Goal: Information Seeking & Learning: Learn about a topic

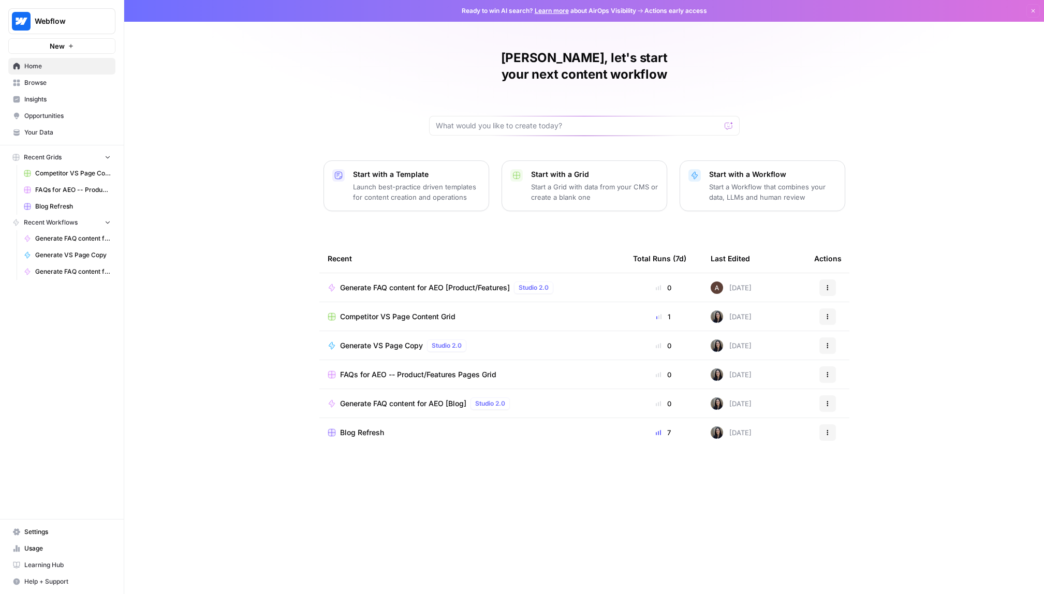
click at [57, 77] on link "Browse" at bounding box center [61, 83] width 107 height 17
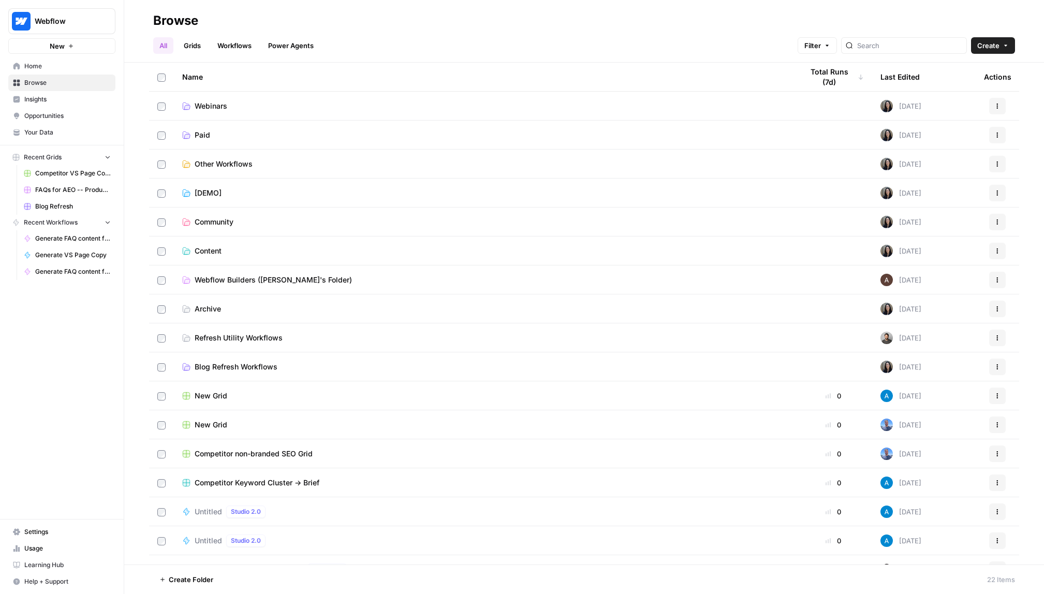
click at [287, 365] on link "Blog Refresh Workflows" at bounding box center [484, 367] width 604 height 10
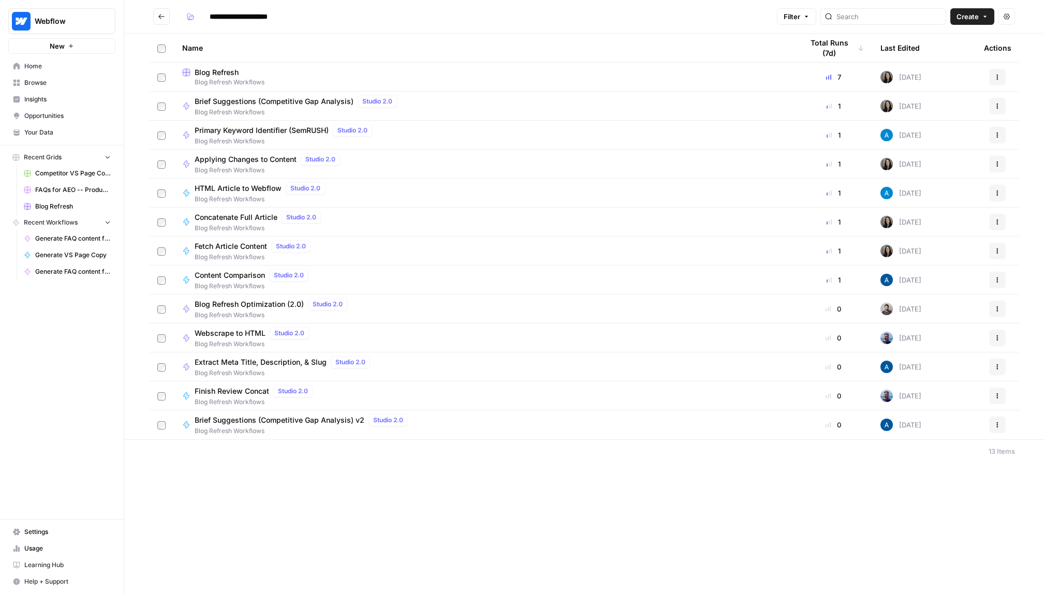
click at [159, 13] on icon "Go back" at bounding box center [161, 16] width 7 height 7
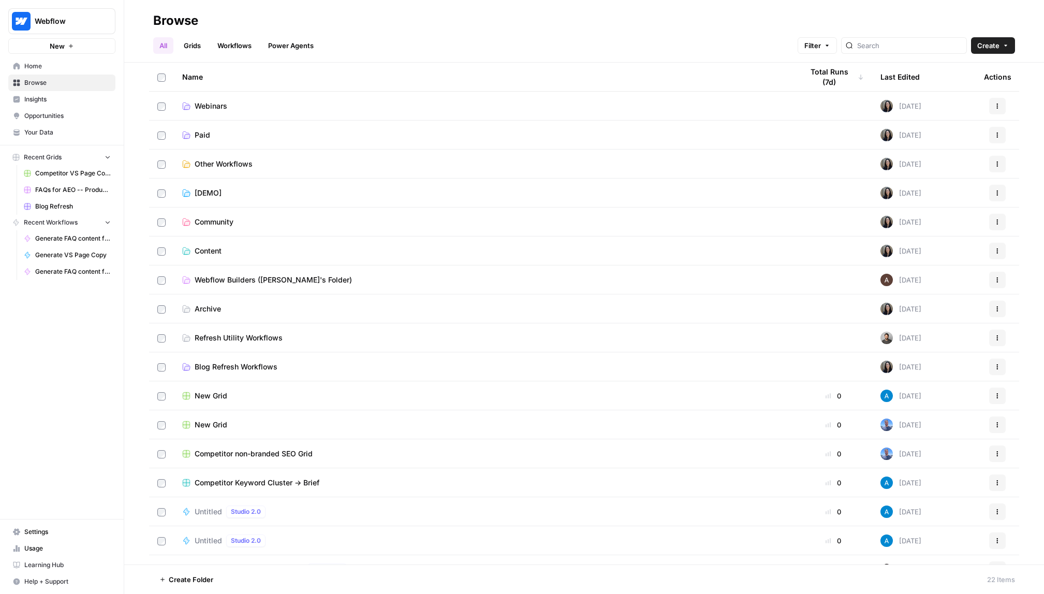
click at [200, 43] on link "Grids" at bounding box center [193, 45] width 30 height 17
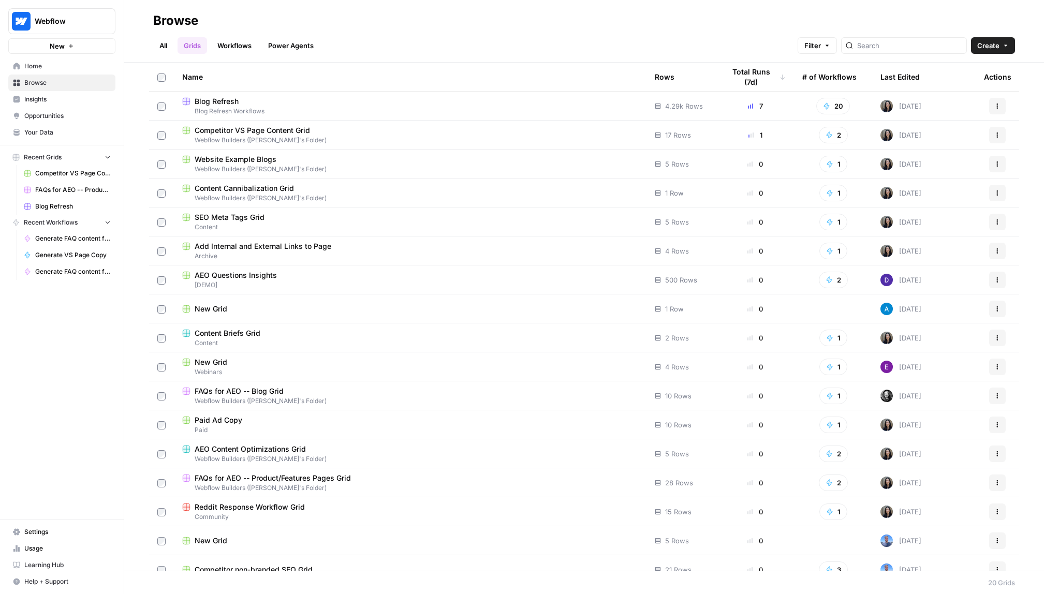
click at [167, 45] on link "All" at bounding box center [163, 45] width 20 height 17
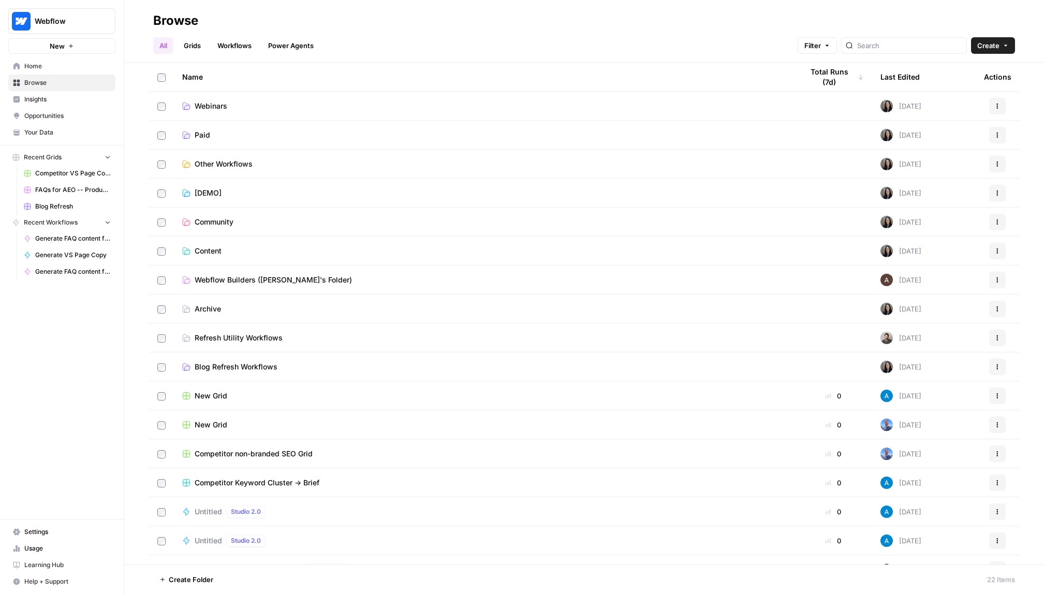
click at [214, 248] on span "Content" at bounding box center [208, 251] width 27 height 10
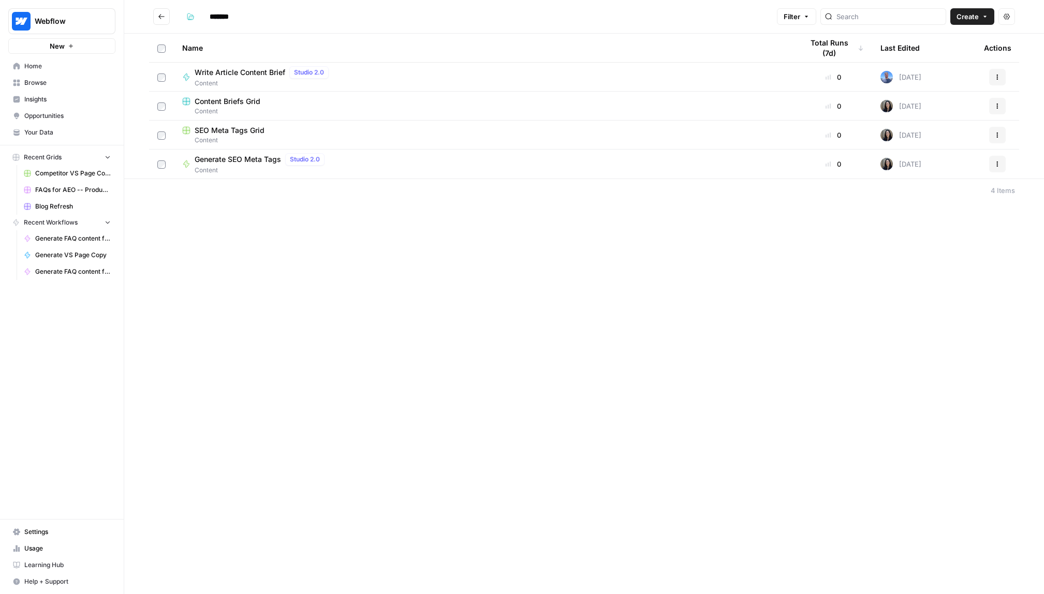
click at [231, 100] on span "Content Briefs Grid" at bounding box center [228, 101] width 66 height 10
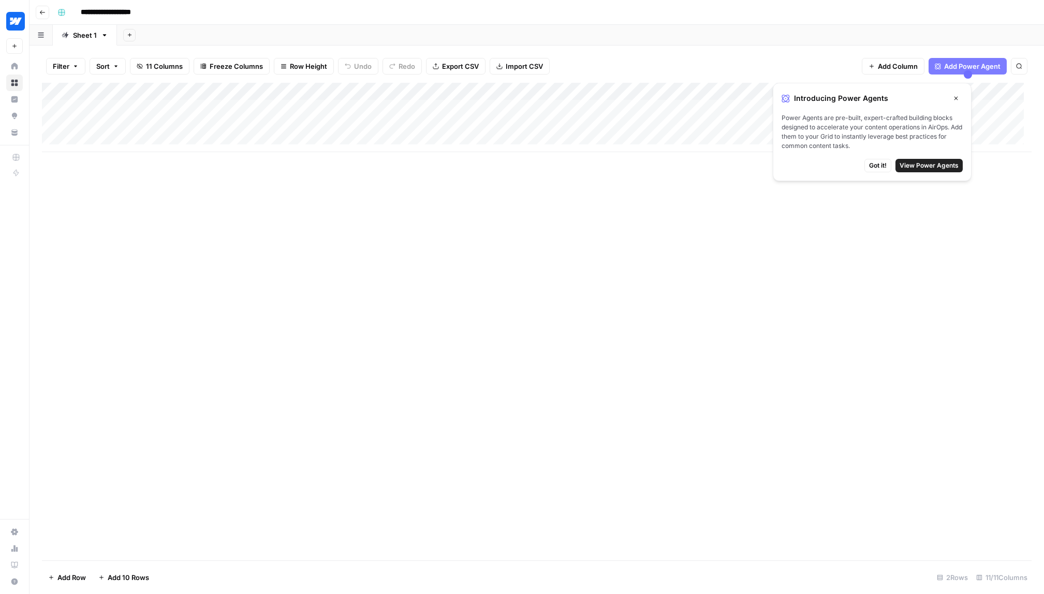
click at [657, 109] on div "Add Column" at bounding box center [537, 117] width 990 height 69
click at [668, 67] on div "Filter Sort 11 Columns Freeze Columns Row Height Undo Redo Export CSV Import CS…" at bounding box center [537, 66] width 990 height 33
click at [879, 162] on span "Got it!" at bounding box center [878, 165] width 18 height 9
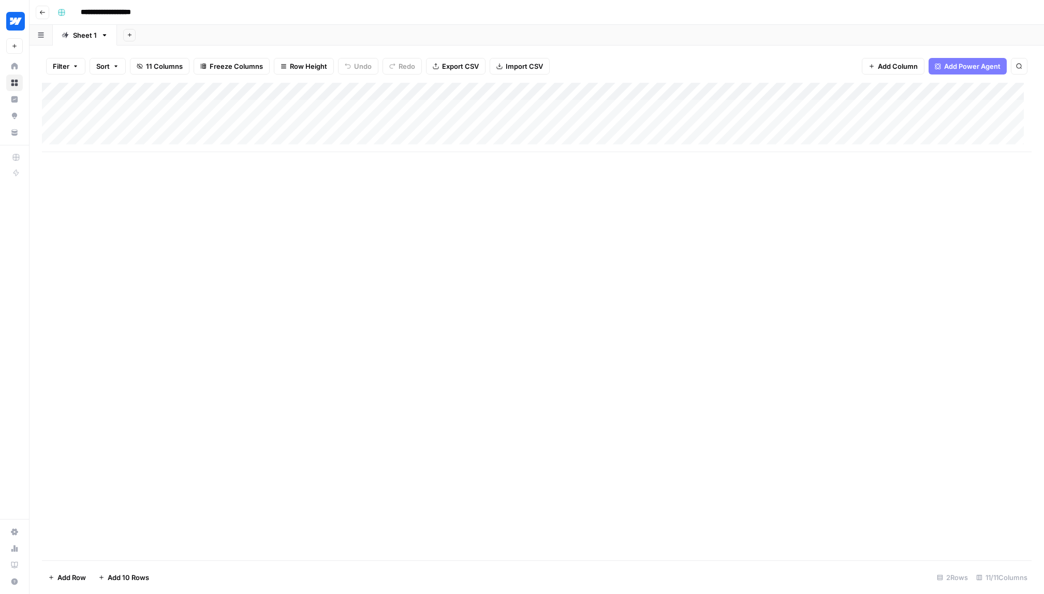
click at [377, 86] on div "Add Column" at bounding box center [537, 117] width 990 height 69
click at [52, 16] on header "**********" at bounding box center [537, 12] width 1015 height 25
click at [48, 15] on button "Go back" at bounding box center [42, 12] width 13 height 13
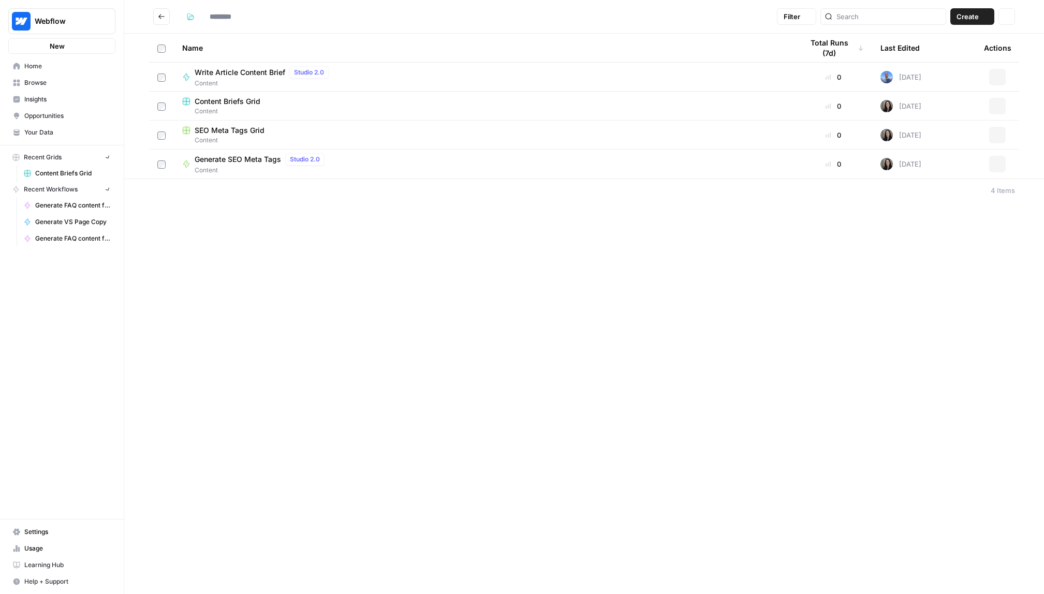
type input "*******"
click at [167, 16] on button "Go back" at bounding box center [161, 16] width 17 height 17
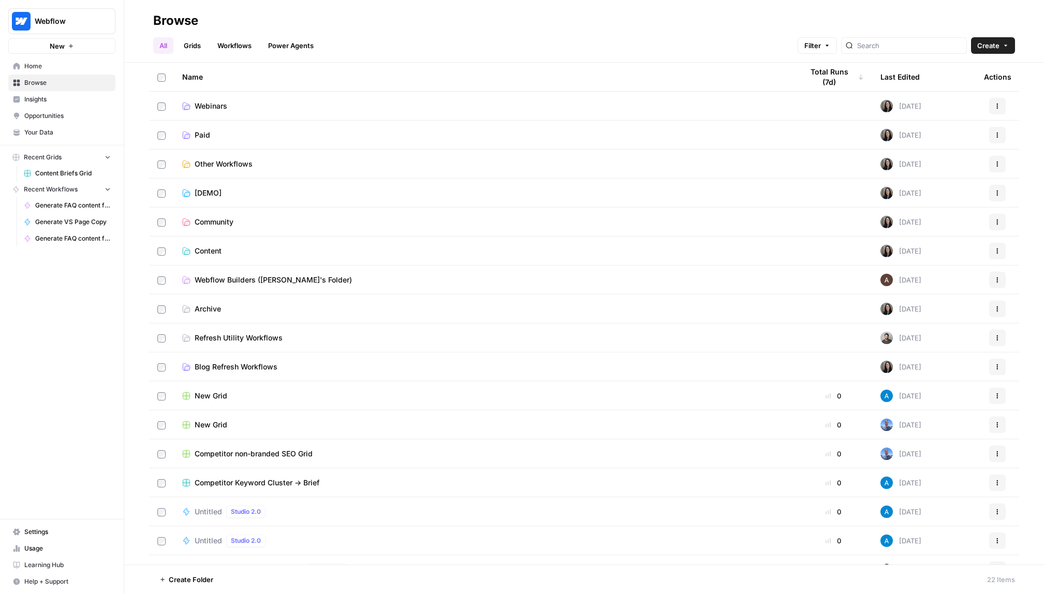
click at [214, 104] on span "Webinars" at bounding box center [211, 106] width 33 height 10
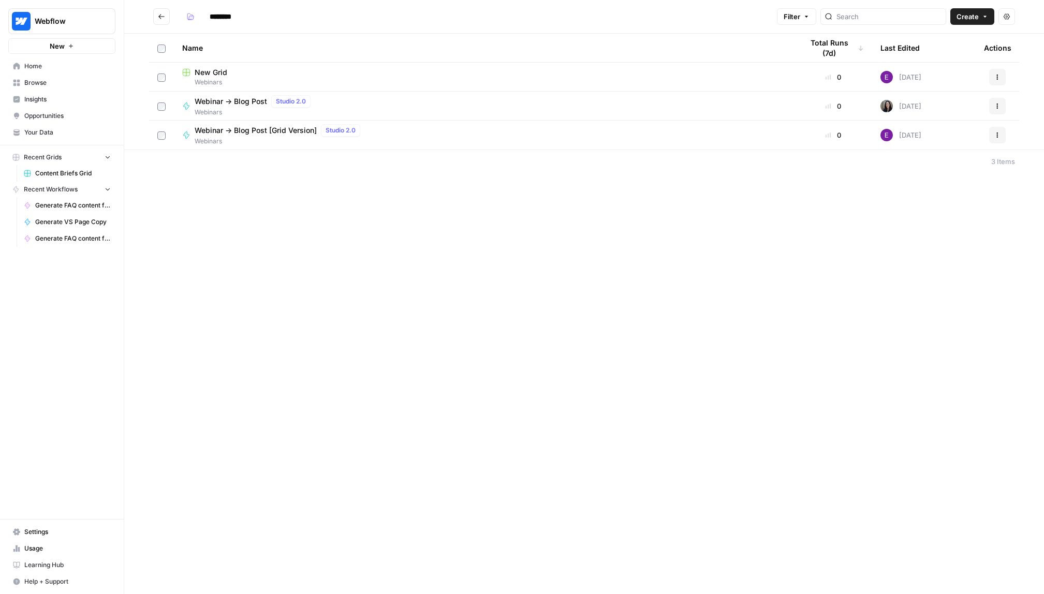
click at [163, 12] on button "Go back" at bounding box center [161, 16] width 17 height 17
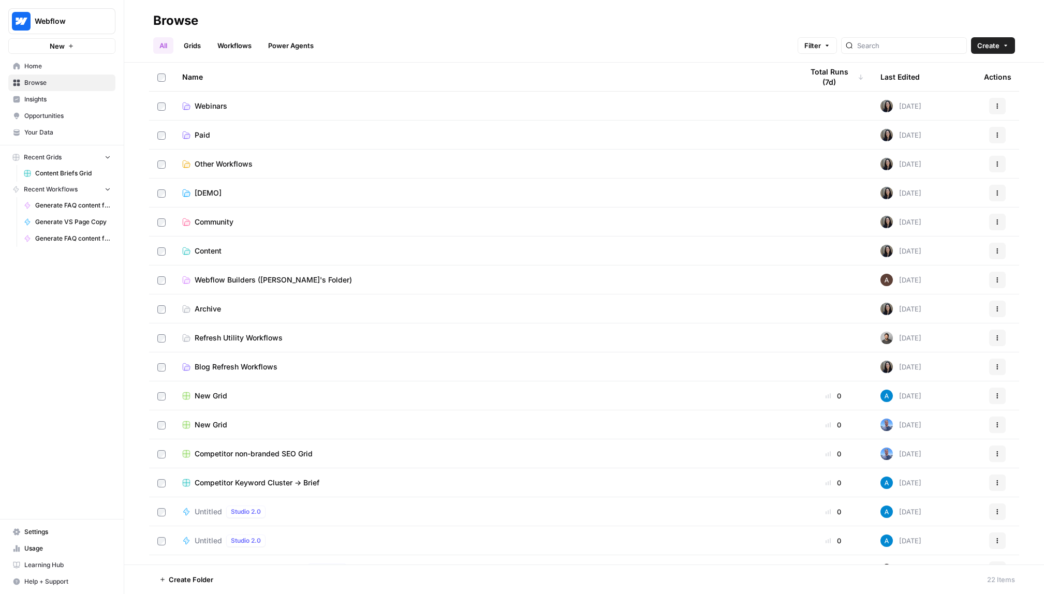
click at [201, 192] on span "[DEMO]" at bounding box center [208, 193] width 27 height 10
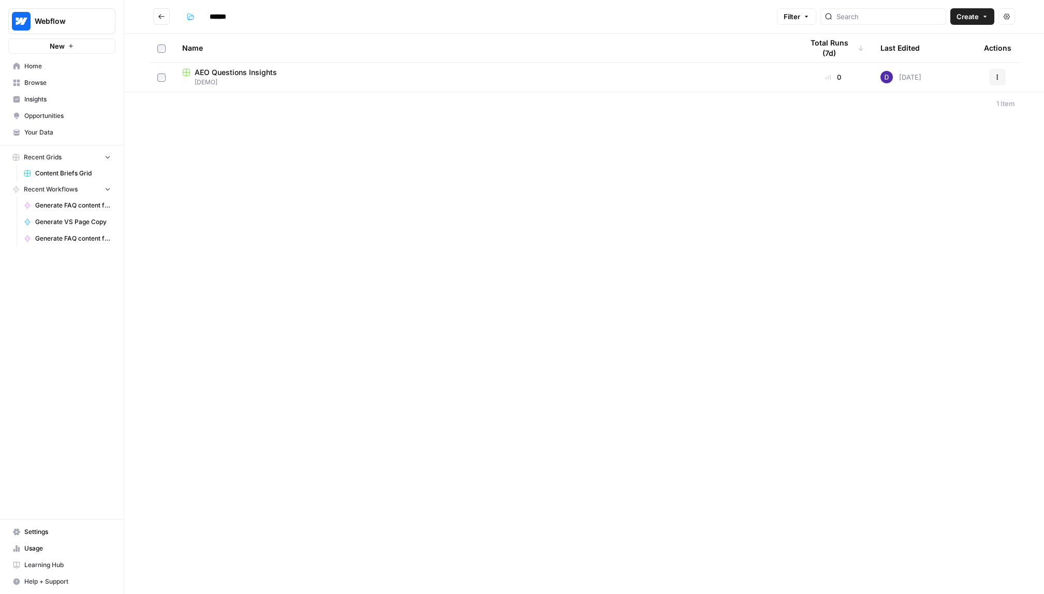
click at [166, 19] on button "Go back" at bounding box center [161, 16] width 17 height 17
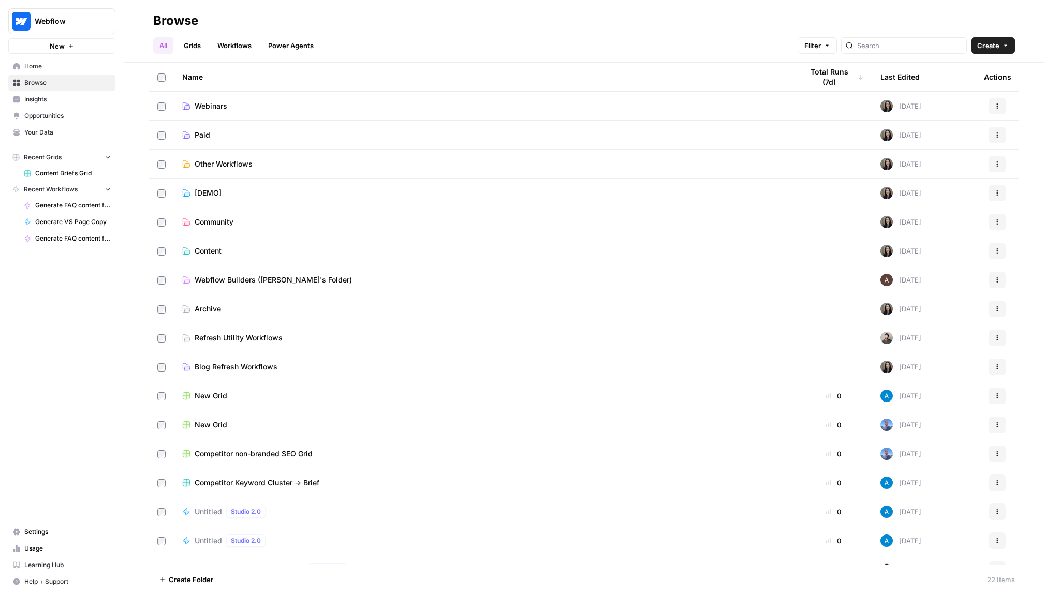
click at [275, 228] on td "Community" at bounding box center [484, 222] width 621 height 28
click at [252, 249] on link "Content" at bounding box center [484, 251] width 604 height 10
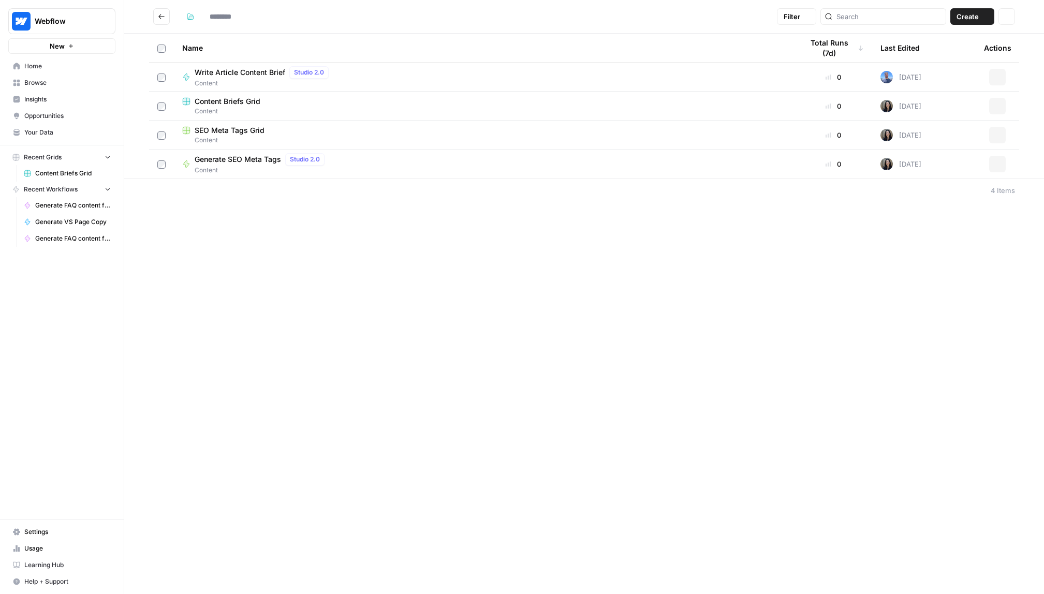
type input "*******"
click at [170, 17] on h2 "*******" at bounding box center [463, 16] width 620 height 17
click at [158, 5] on header "******* Filter Create Actions" at bounding box center [584, 17] width 920 height 34
click at [160, 9] on button "Go back" at bounding box center [161, 16] width 17 height 17
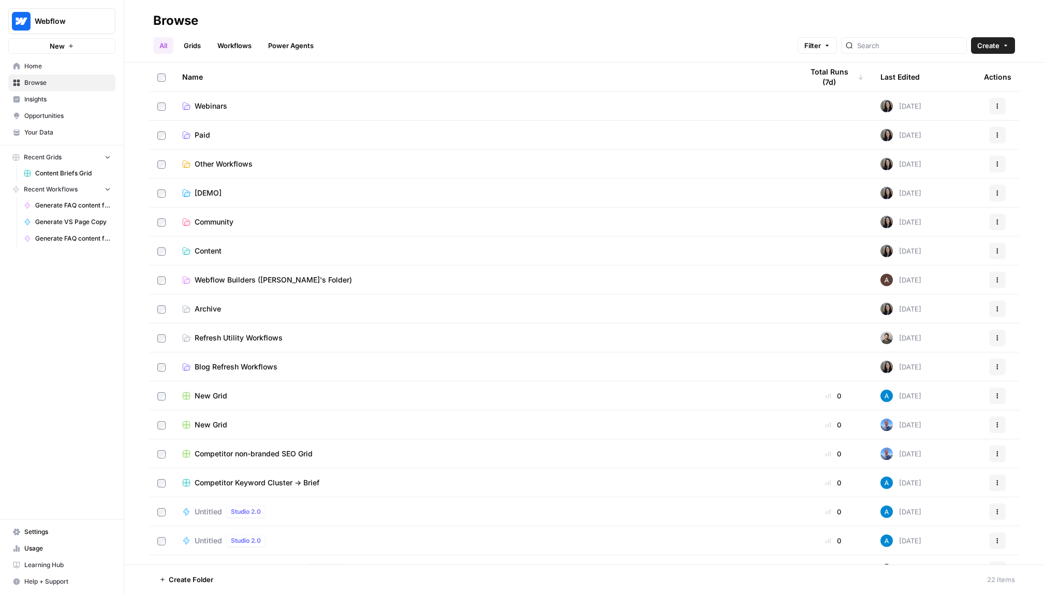
click at [224, 44] on link "Workflows" at bounding box center [234, 45] width 47 height 17
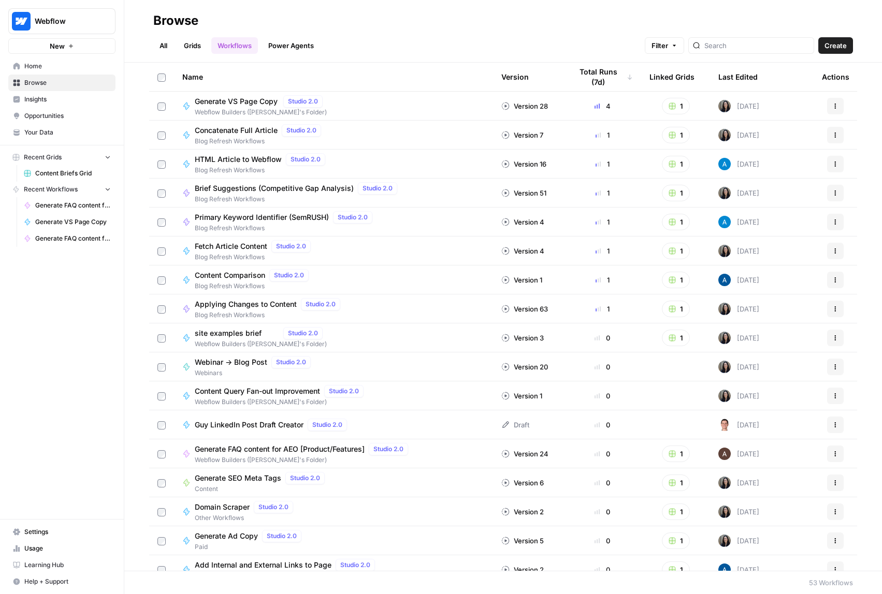
click at [6, 142] on nav "Home Browse Insights Opportunities Your Data" at bounding box center [62, 99] width 124 height 91
drag, startPoint x: 397, startPoint y: 40, endPoint x: 209, endPoint y: 38, distance: 188.0
click at [211, 39] on div "All Grids Workflows Power Agents Filter Create" at bounding box center [503, 41] width 700 height 25
drag, startPoint x: 134, startPoint y: 19, endPoint x: 431, endPoint y: 46, distance: 298.5
click at [430, 41] on header "Browse All Grids Workflows Power Agents Filter Create" at bounding box center [503, 31] width 758 height 63
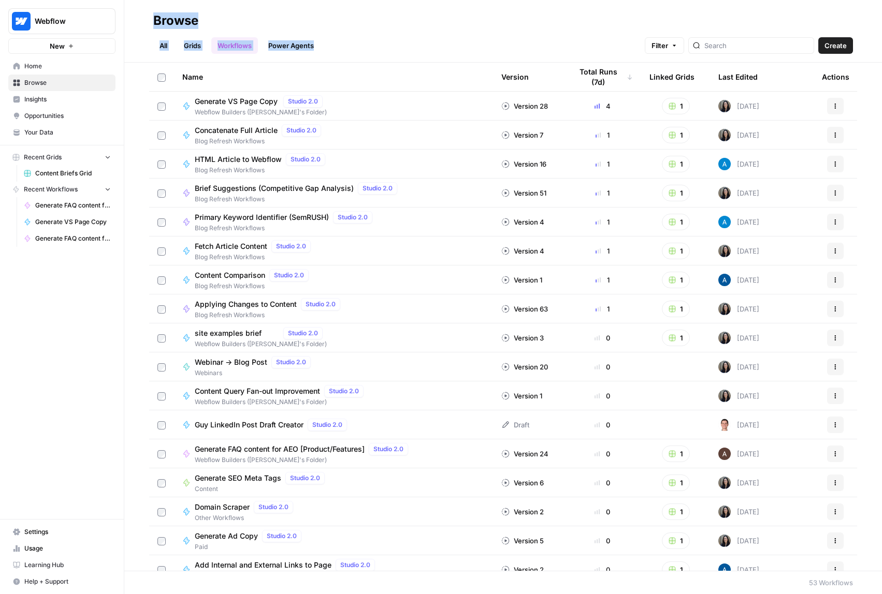
click at [431, 47] on div "All Grids Workflows Power Agents Filter Create" at bounding box center [503, 41] width 700 height 25
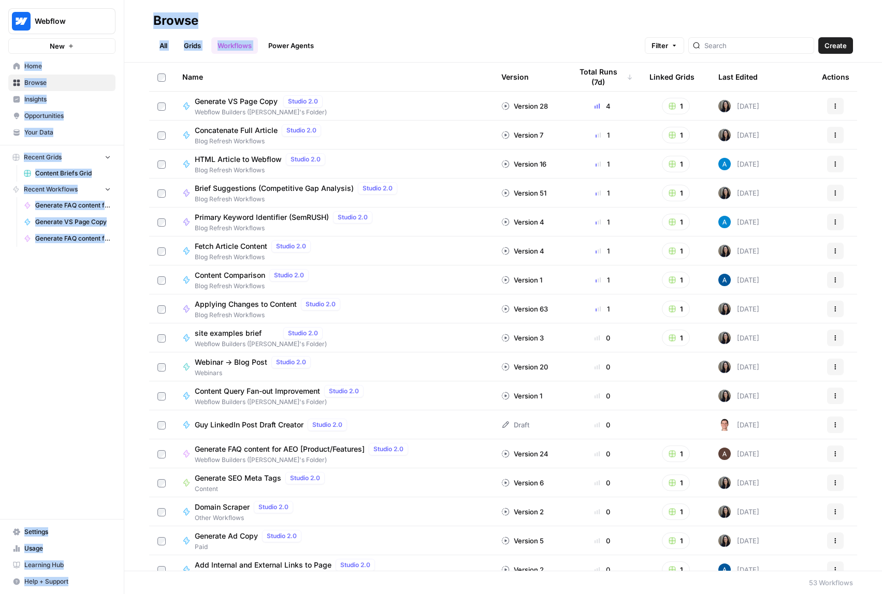
drag, startPoint x: 383, startPoint y: 37, endPoint x: 89, endPoint y: 2, distance: 295.7
click at [89, 2] on div "Webflow New Home Browse Insights Opportunities Your Data Recent Grids Content B…" at bounding box center [441, 297] width 882 height 594
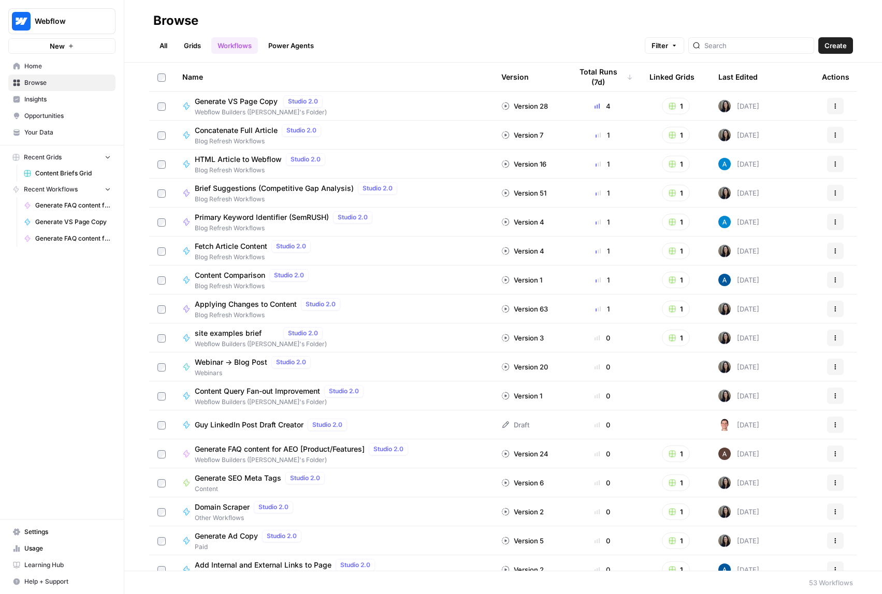
click at [145, 9] on header "Browse All Grids Workflows Power Agents Filter Create" at bounding box center [503, 31] width 758 height 63
drag, startPoint x: 192, startPoint y: 14, endPoint x: 438, endPoint y: 41, distance: 247.5
click at [433, 39] on header "Browse All Grids Workflows Power Agents Filter Create" at bounding box center [503, 31] width 758 height 63
click at [441, 44] on div "All Grids Workflows Power Agents Filter Create" at bounding box center [503, 41] width 700 height 25
click at [749, 45] on input "search" at bounding box center [756, 45] width 105 height 10
